Goal: Leave review/rating

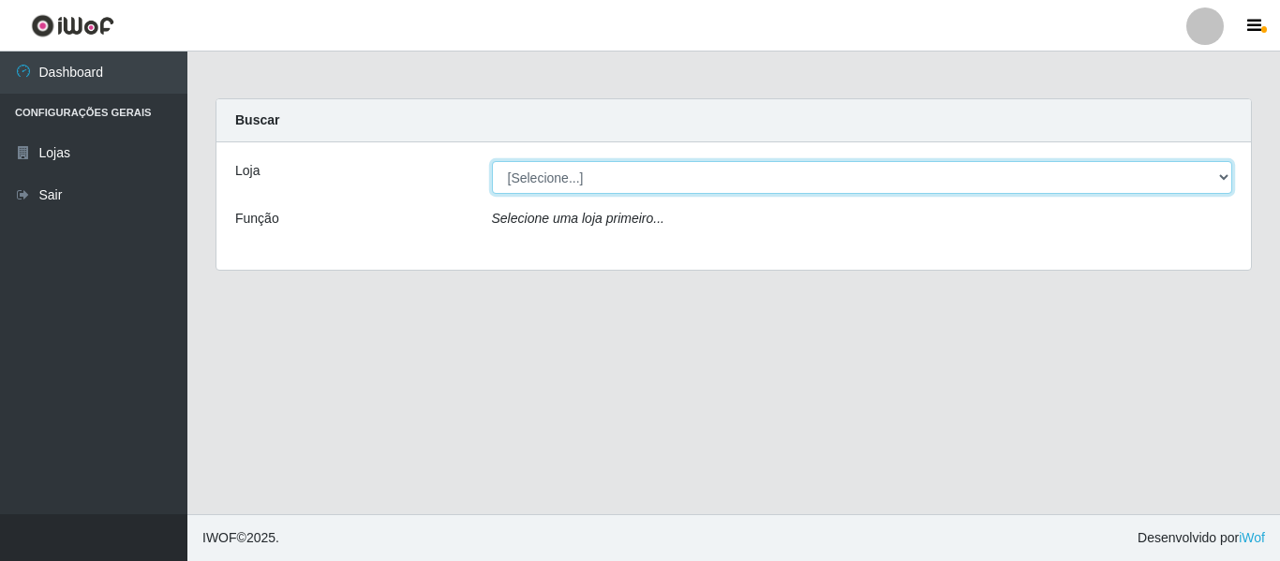
click at [604, 185] on select "[Selecione...] Iskisita Atakado - Centro de Distribuição" at bounding box center [862, 177] width 741 height 33
select select "425"
click at [492, 161] on select "[Selecione...] Iskisita Atakado - Centro de Distribuição" at bounding box center [862, 177] width 741 height 33
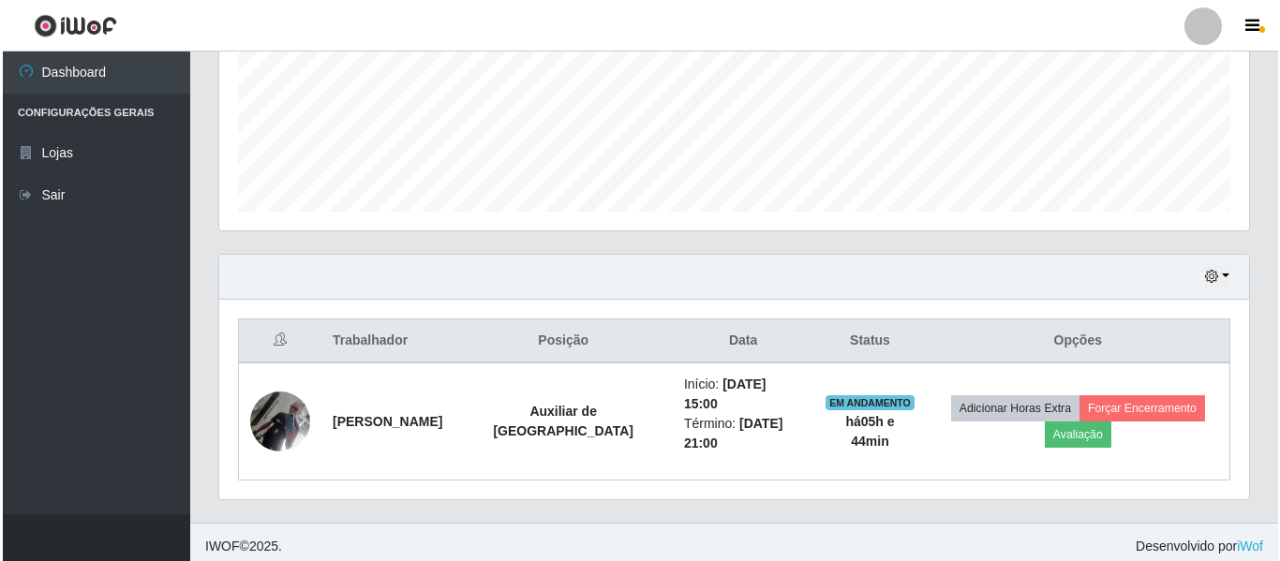
scroll to position [467, 0]
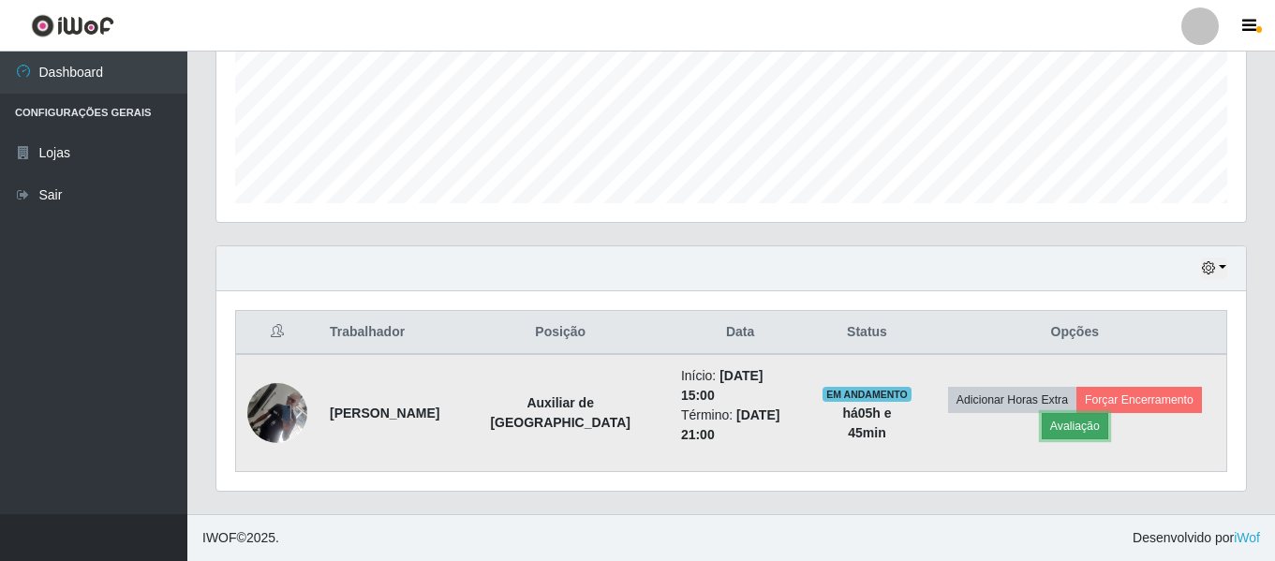
click at [1086, 428] on button "Avaliação" at bounding box center [1075, 426] width 67 height 26
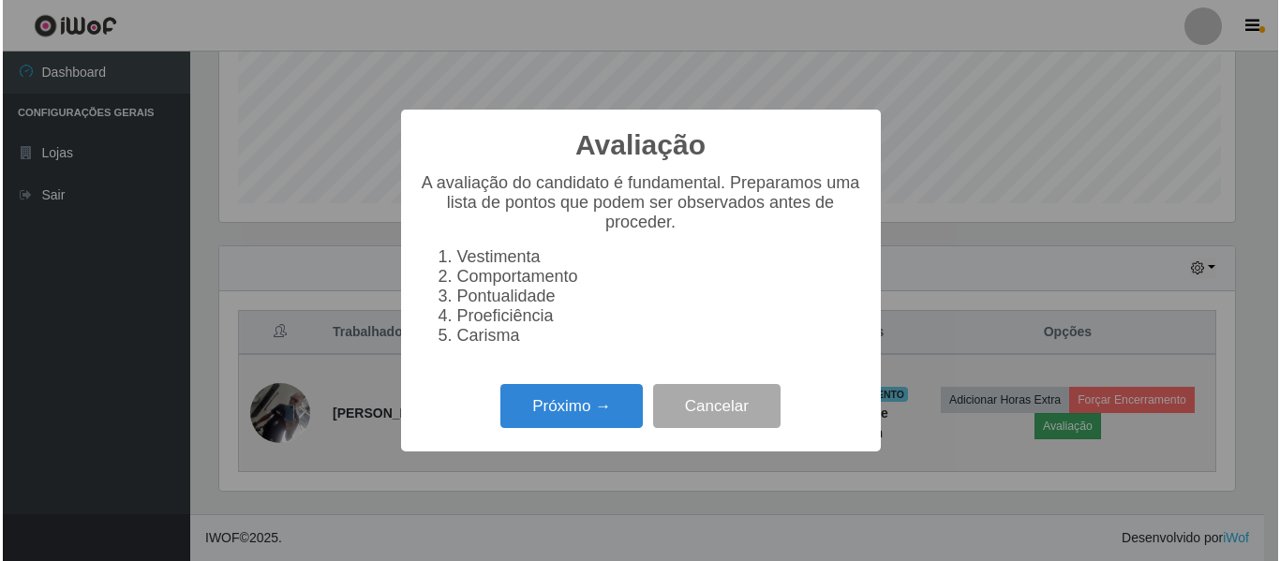
scroll to position [389, 1020]
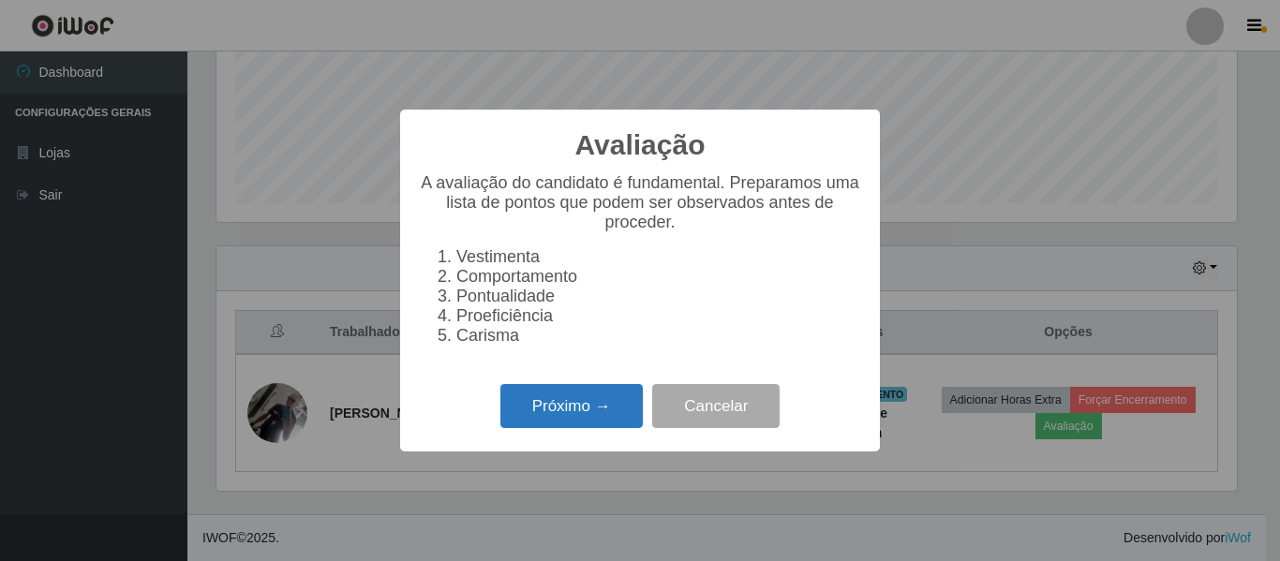
click at [577, 404] on button "Próximo →" at bounding box center [571, 406] width 142 height 44
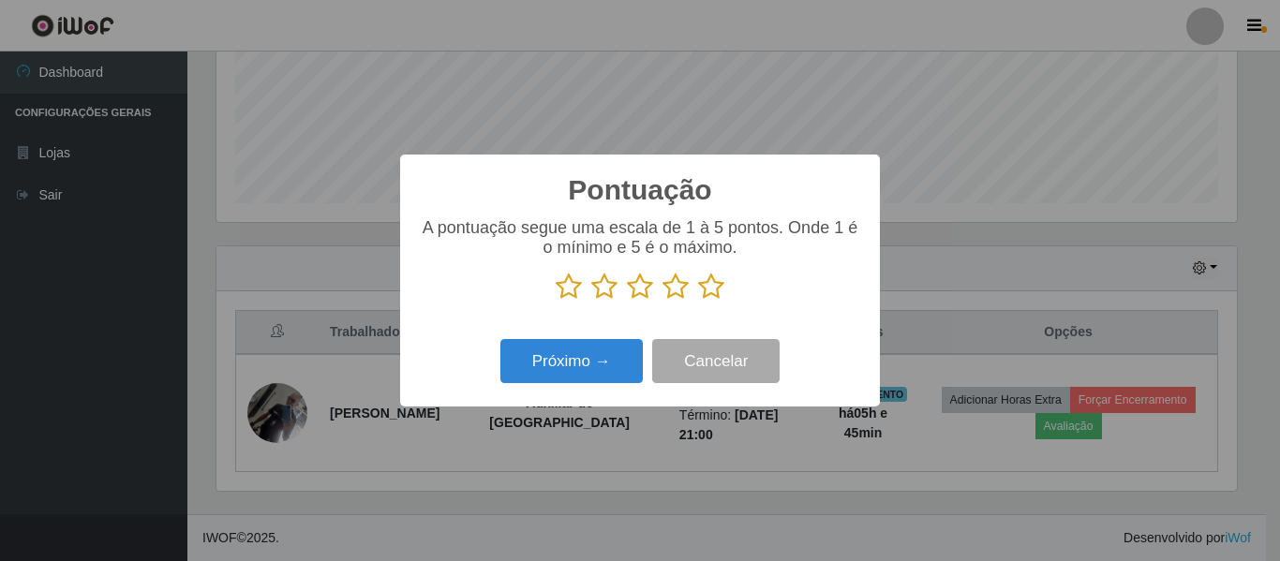
click at [668, 287] on icon at bounding box center [675, 287] width 26 height 28
click at [662, 301] on input "radio" at bounding box center [662, 301] width 0 height 0
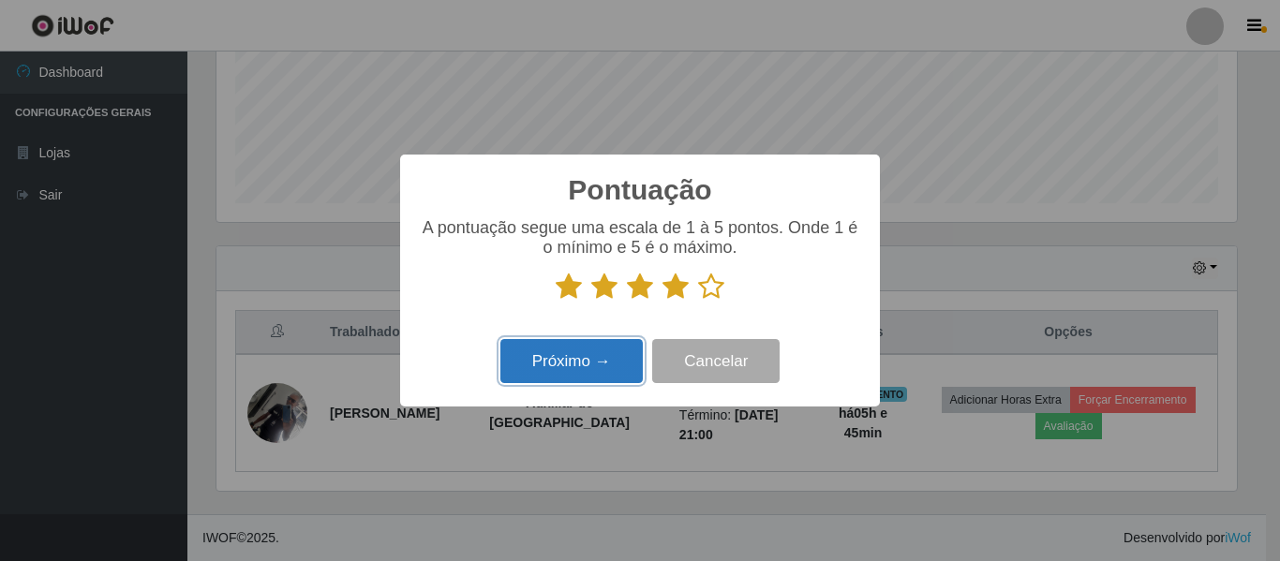
click at [600, 355] on button "Próximo →" at bounding box center [571, 361] width 142 height 44
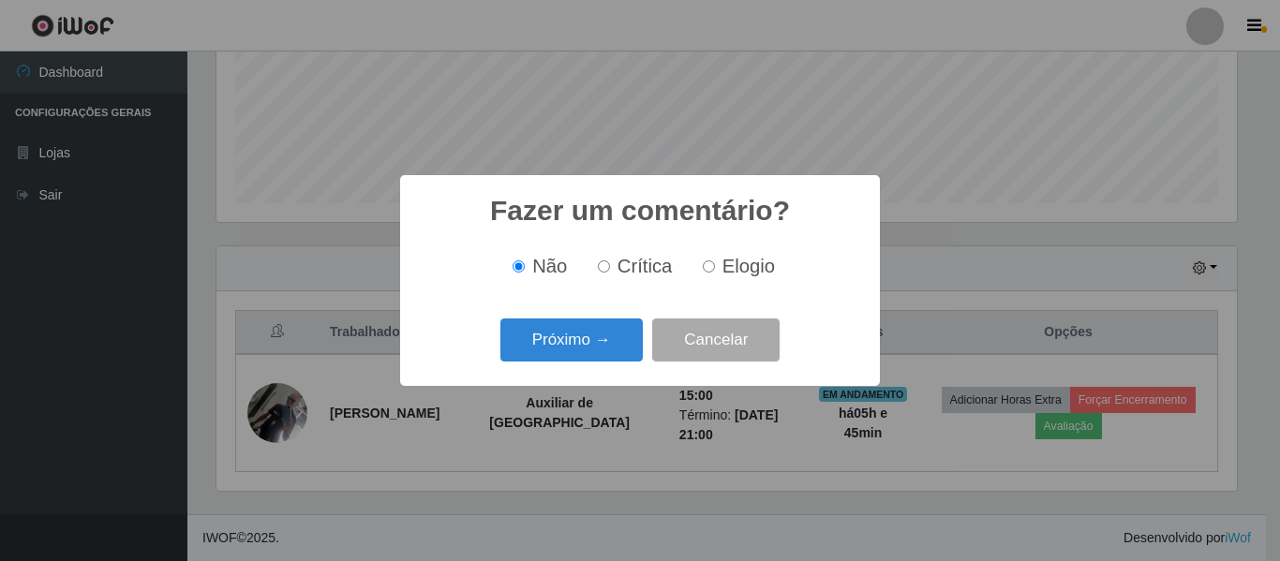
click at [722, 266] on span "Elogio" at bounding box center [748, 266] width 52 height 21
click at [715, 266] on input "Elogio" at bounding box center [709, 266] width 12 height 12
radio input "true"
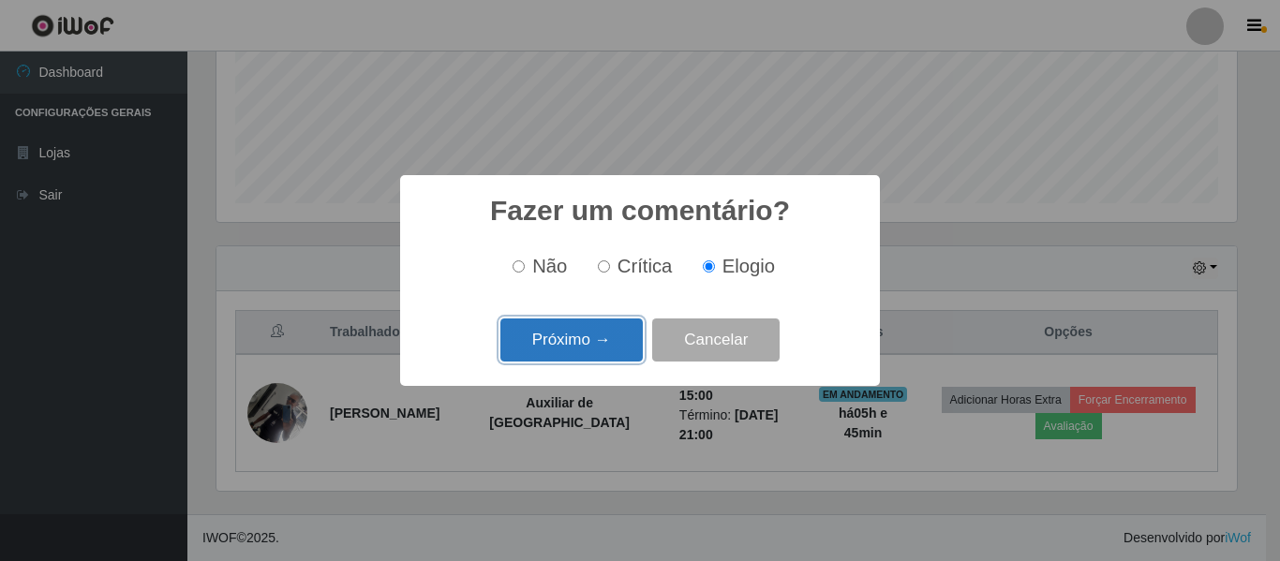
click at [592, 332] on button "Próximo →" at bounding box center [571, 341] width 142 height 44
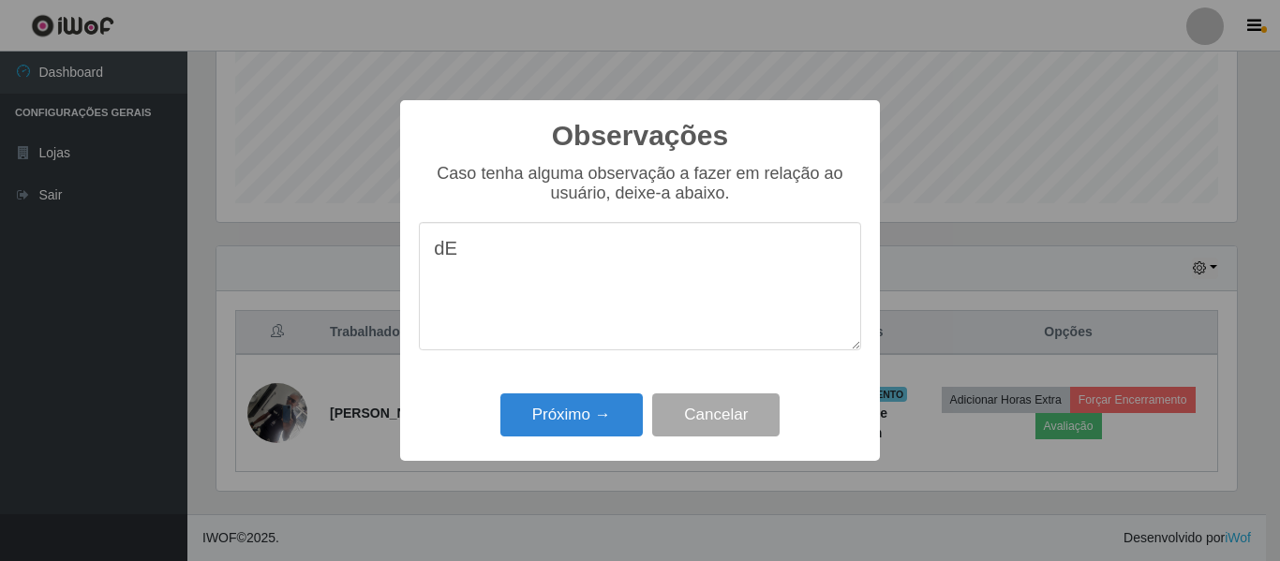
type textarea "d"
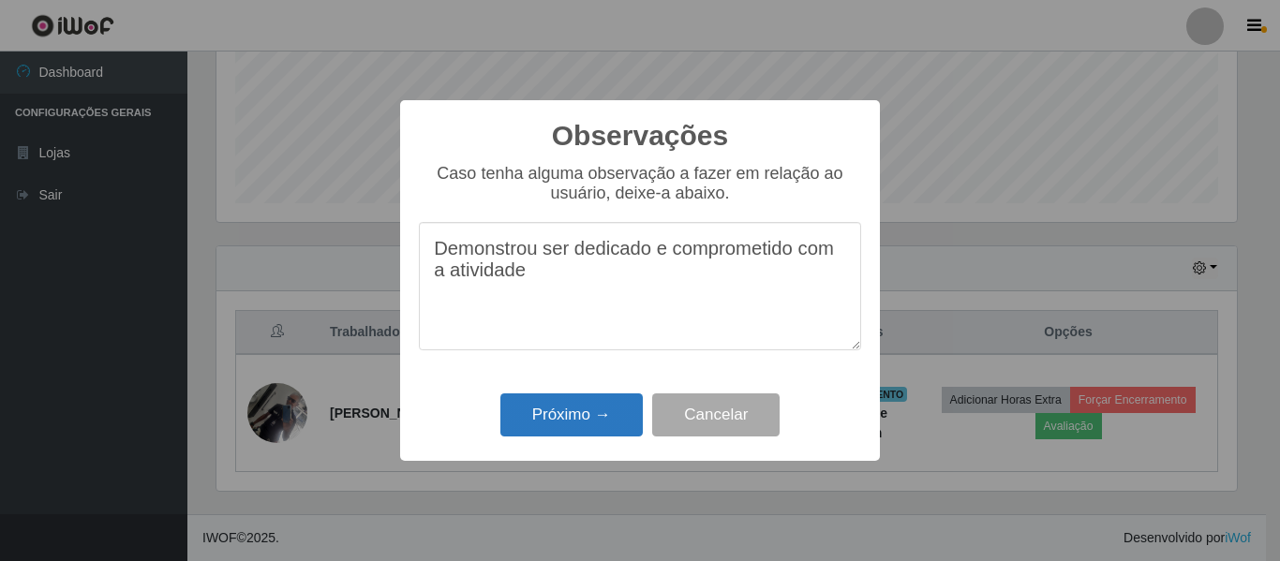
type textarea "Demonstrou ser dedicado e comprometido com a atividade"
click at [575, 415] on button "Próximo →" at bounding box center [571, 415] width 142 height 44
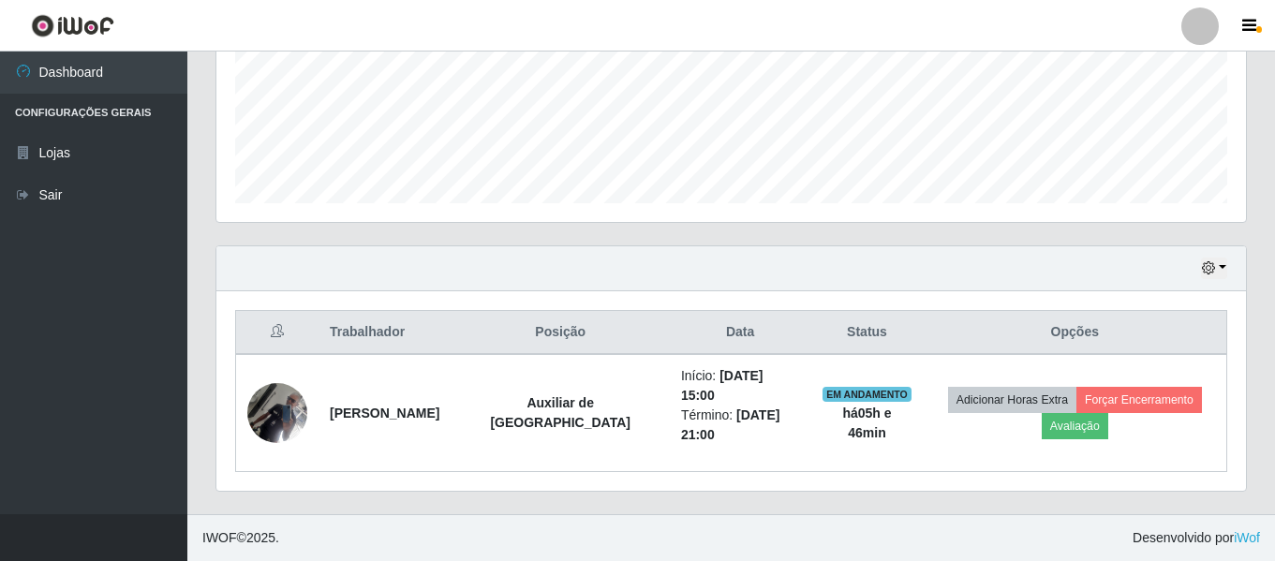
scroll to position [447, 0]
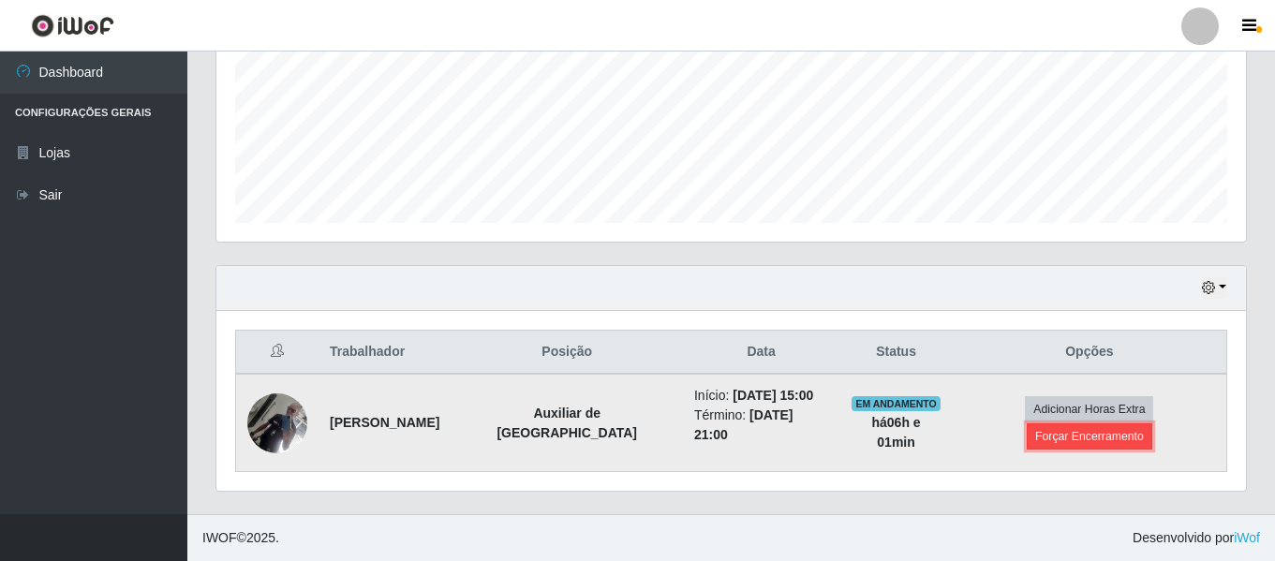
click at [1089, 433] on button "Forçar Encerramento" at bounding box center [1090, 436] width 126 height 26
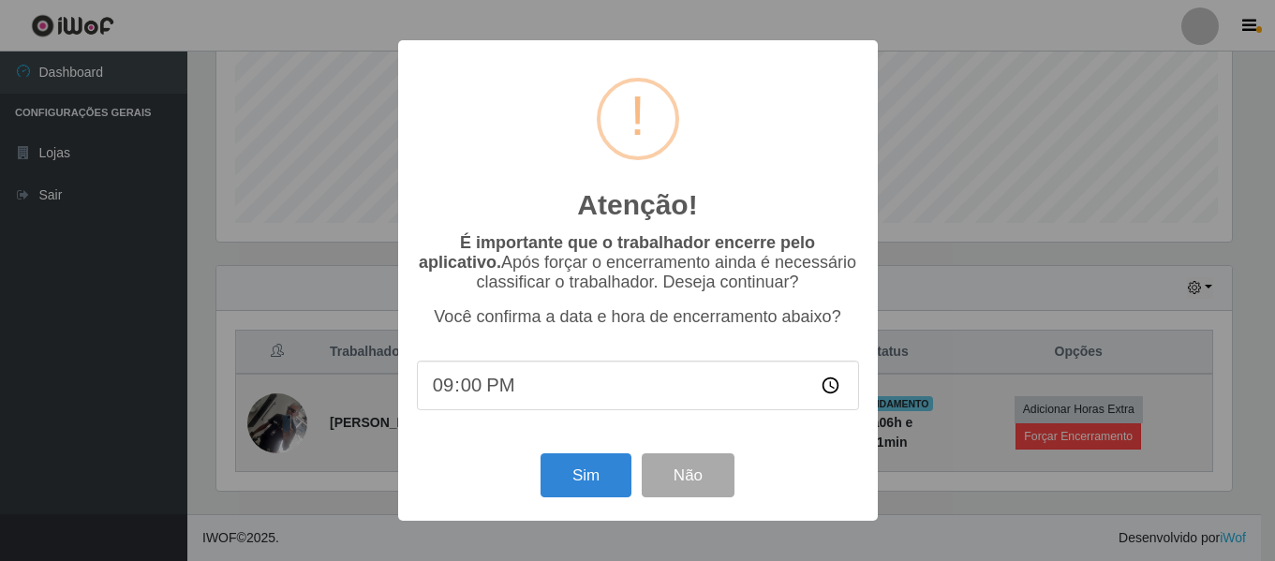
scroll to position [389, 1020]
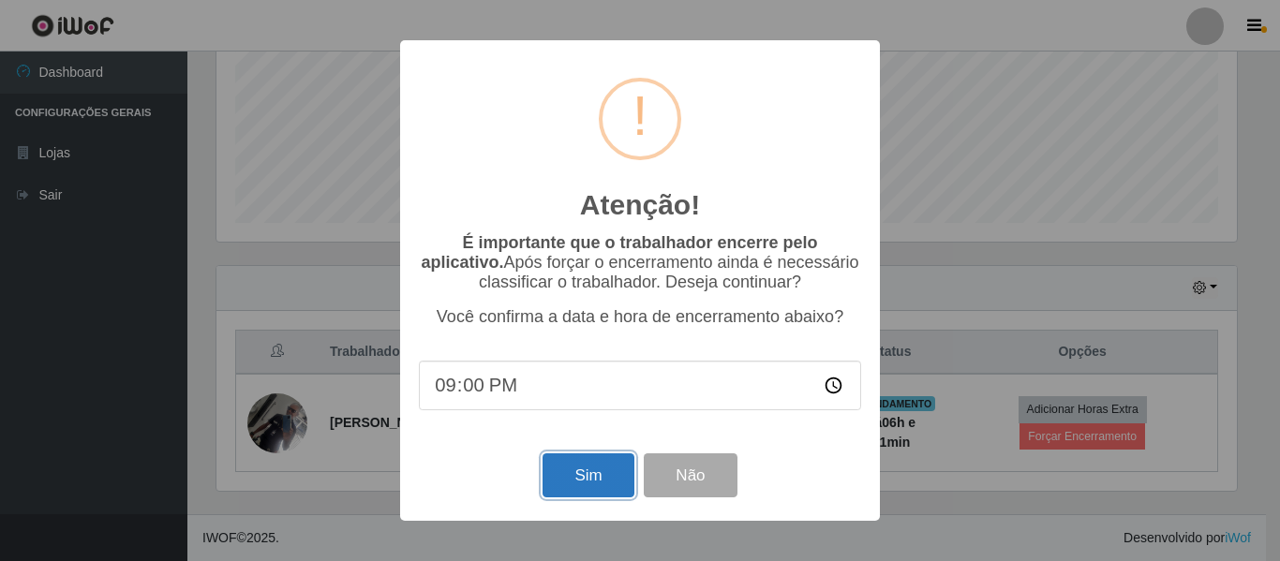
click at [566, 480] on button "Sim" at bounding box center [587, 475] width 91 height 44
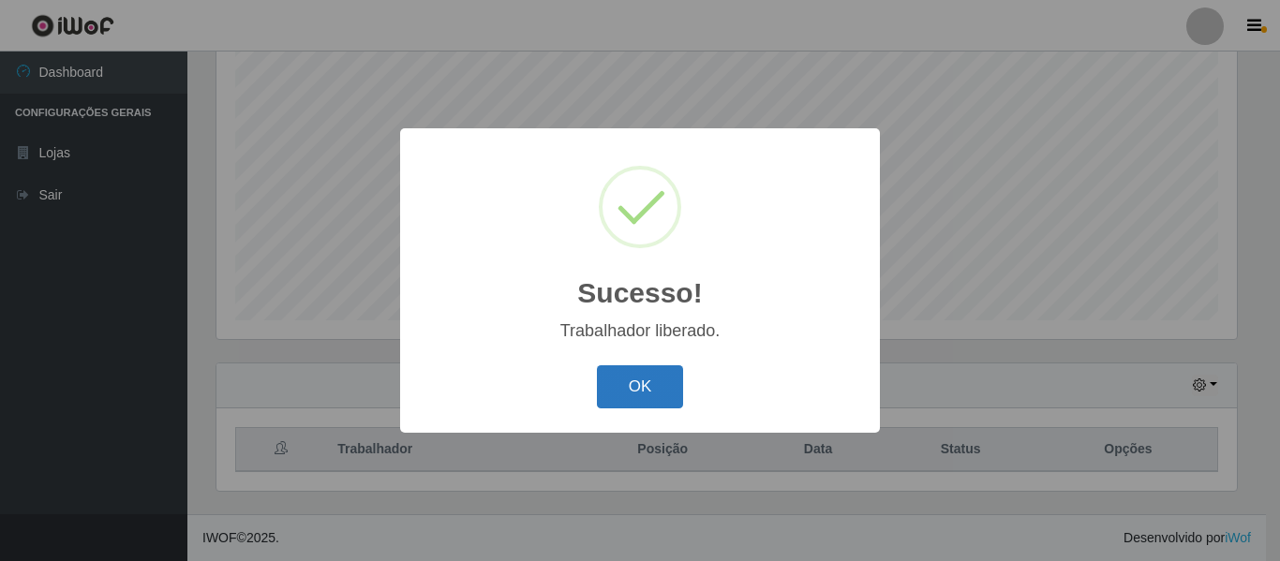
click at [631, 389] on button "OK" at bounding box center [640, 387] width 87 height 44
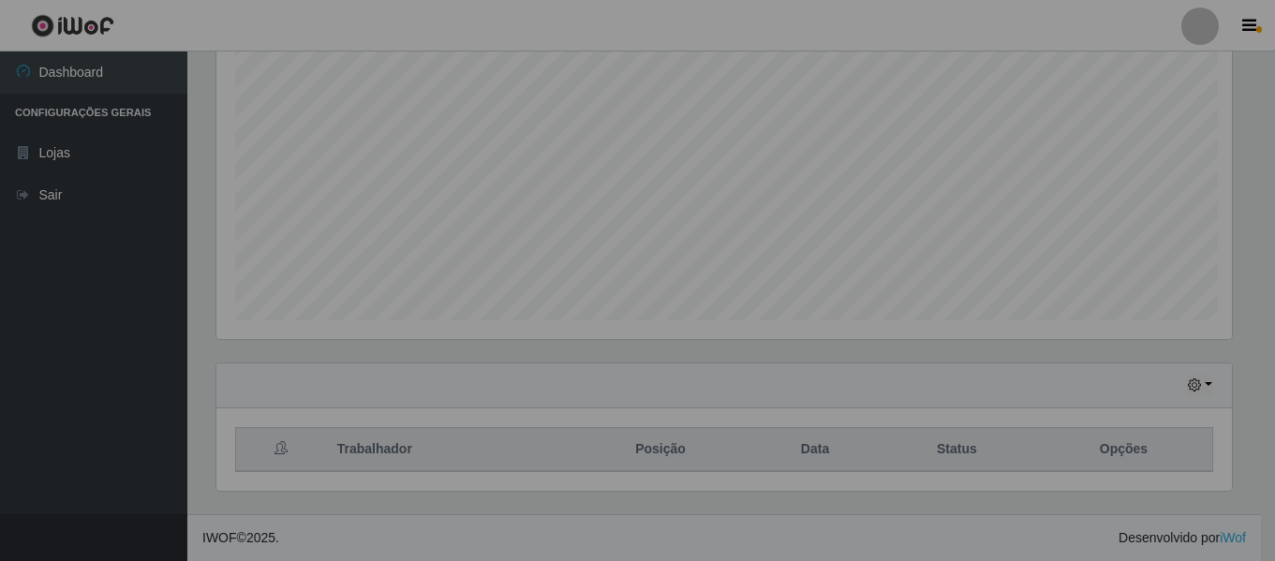
scroll to position [389, 1030]
